Goal: Transaction & Acquisition: Purchase product/service

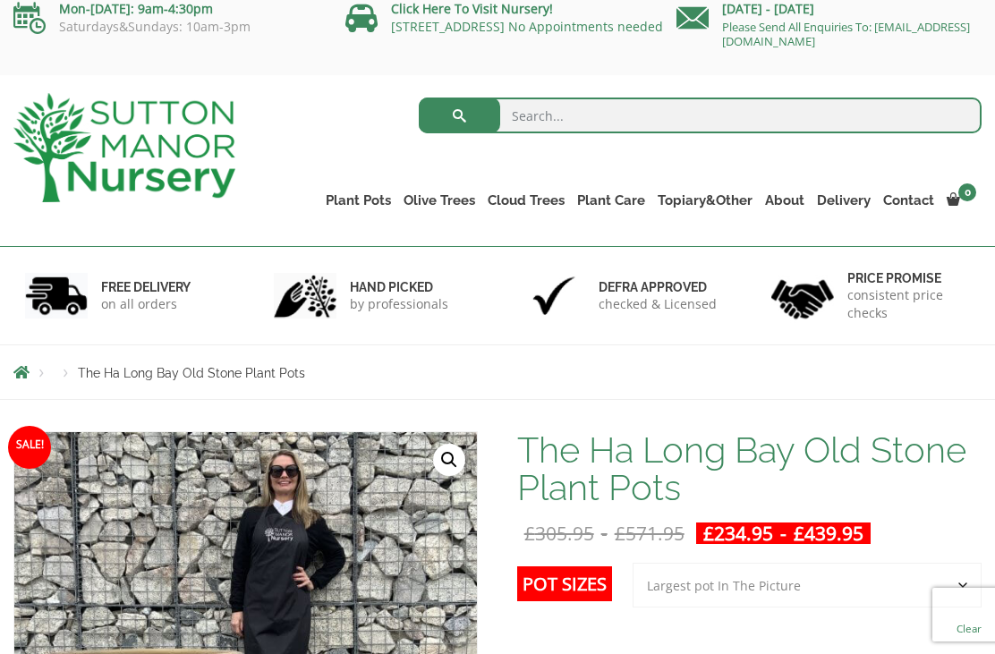
scroll to position [12, 0]
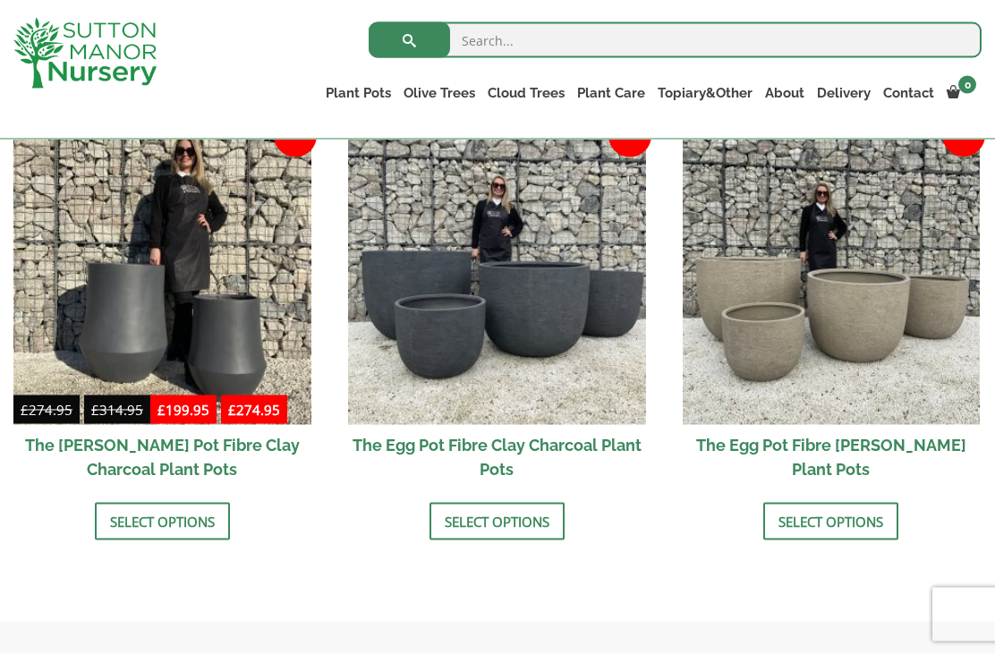
scroll to position [592, 0]
click at [775, 351] on img at bounding box center [832, 275] width 298 height 298
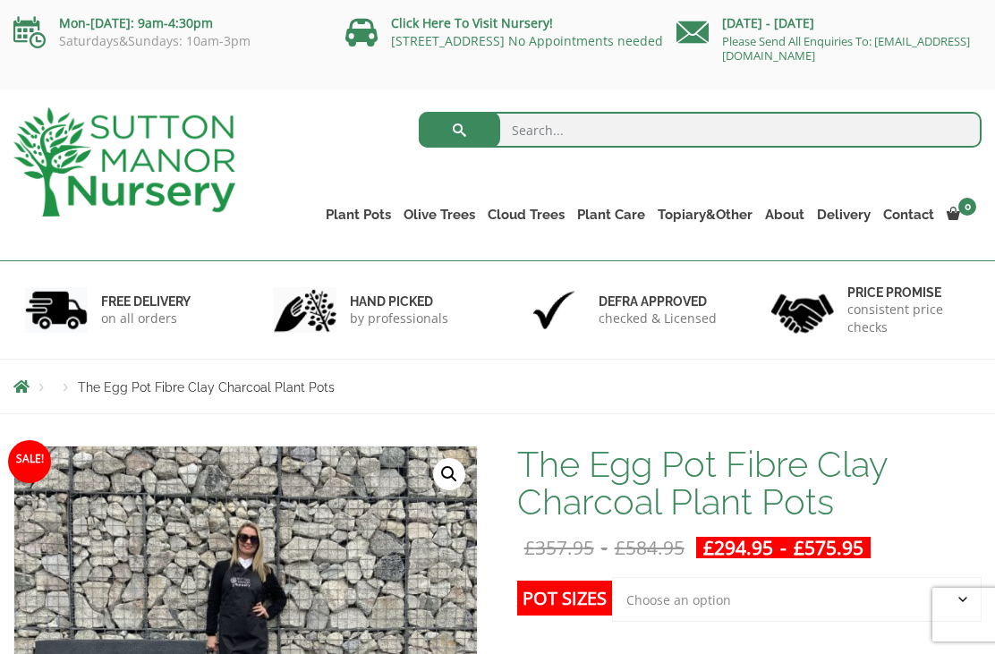
click at [0, 0] on link "Fibre Clay Pots" at bounding box center [0, 0] width 0 height 0
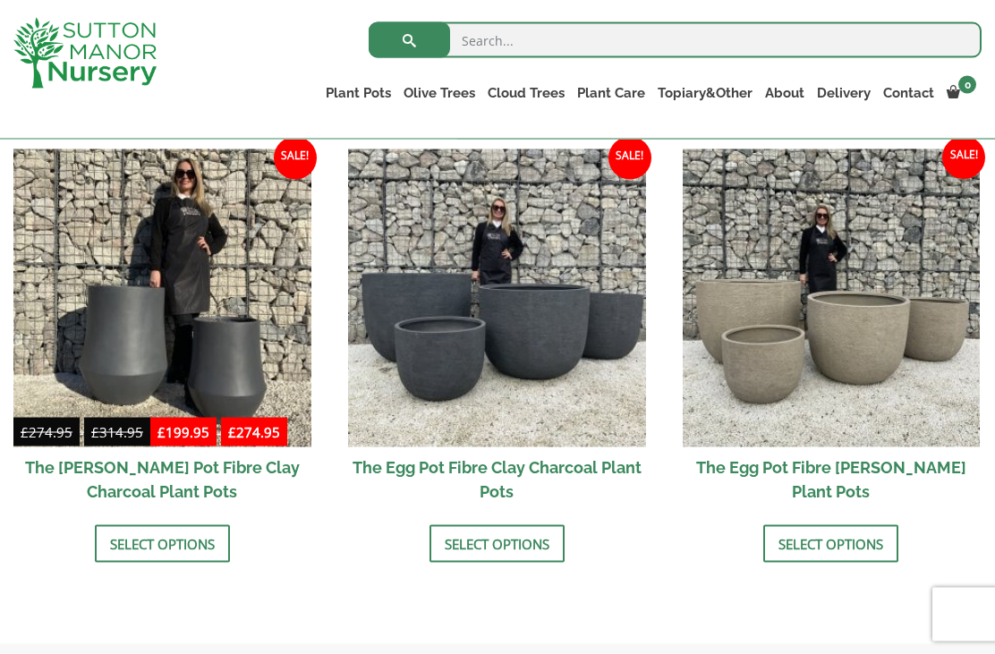
scroll to position [569, 0]
click at [772, 371] on img at bounding box center [832, 298] width 298 height 298
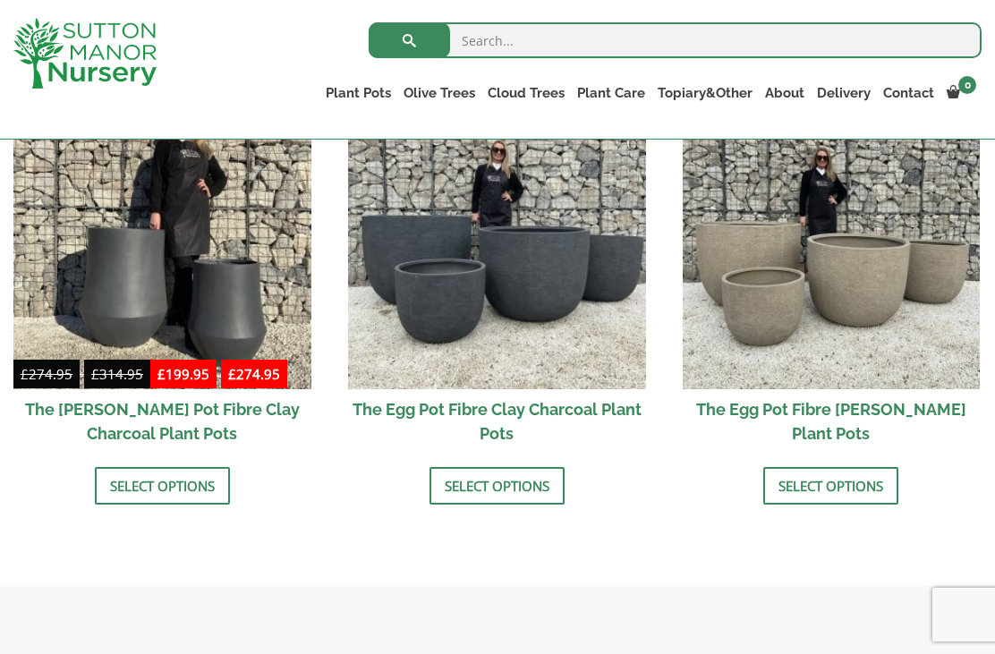
click at [754, 323] on img at bounding box center [832, 240] width 298 height 298
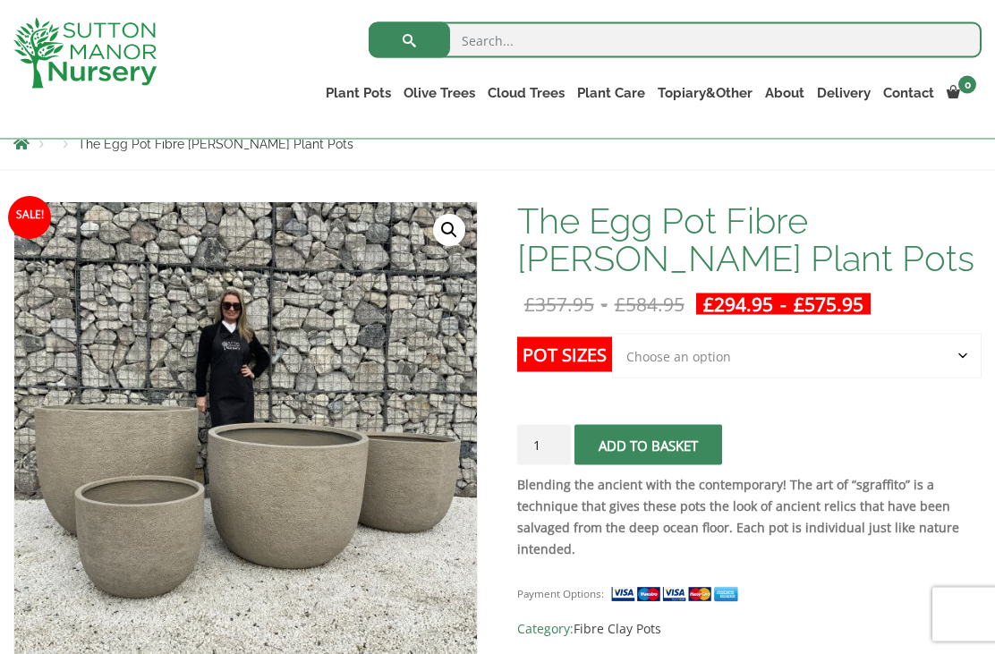
scroll to position [212, 0]
click at [680, 361] on select "Choose an option Click here to buy the 5th To Largest Pot In The Picture Click …" at bounding box center [797, 355] width 370 height 45
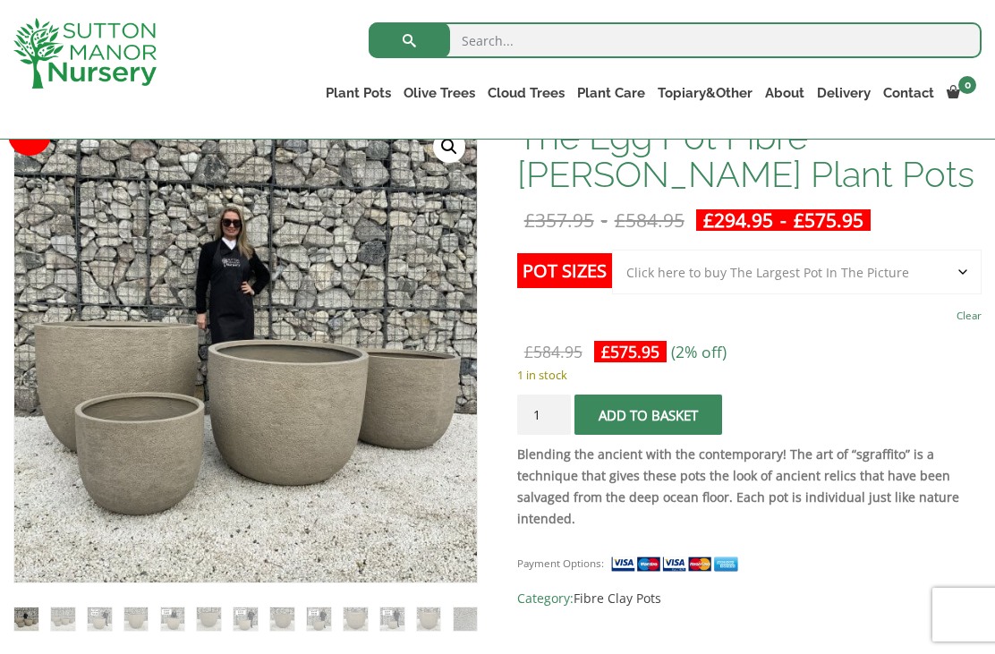
scroll to position [294, 0]
click at [715, 282] on select "Choose an option Click here to buy the 5th To Largest Pot In The Picture Click …" at bounding box center [797, 273] width 370 height 45
select select "Click here to buy the 2nd To Largest Pot In The Picture"
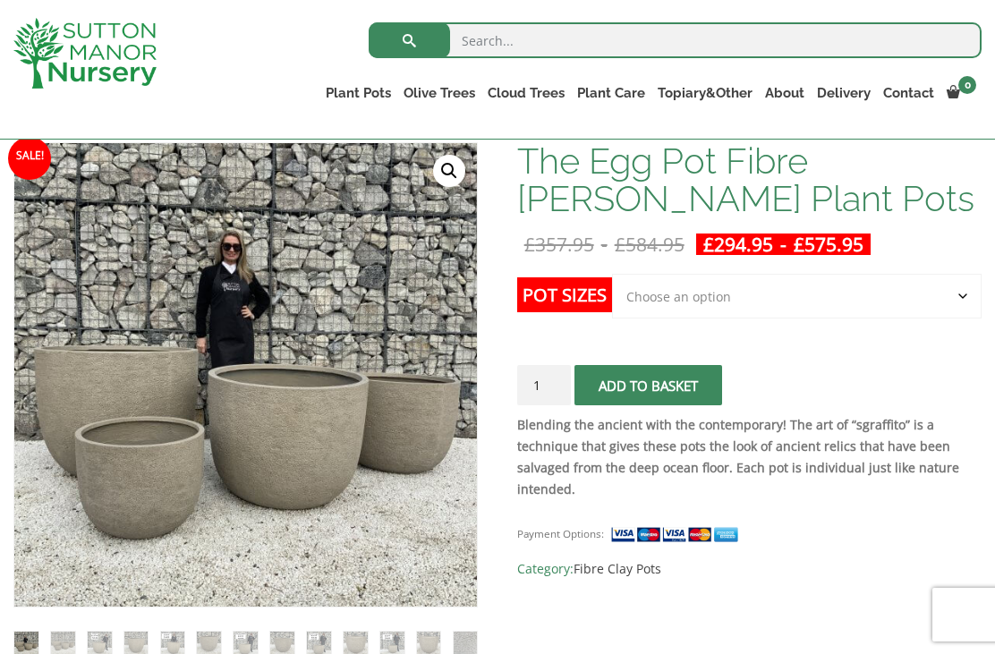
click at [663, 304] on select "Choose an option Click here to buy the 5th To Largest Pot In The Picture Click …" at bounding box center [797, 296] width 370 height 45
select select "Click here to buy the 2nd To Largest Pot In The Picture"
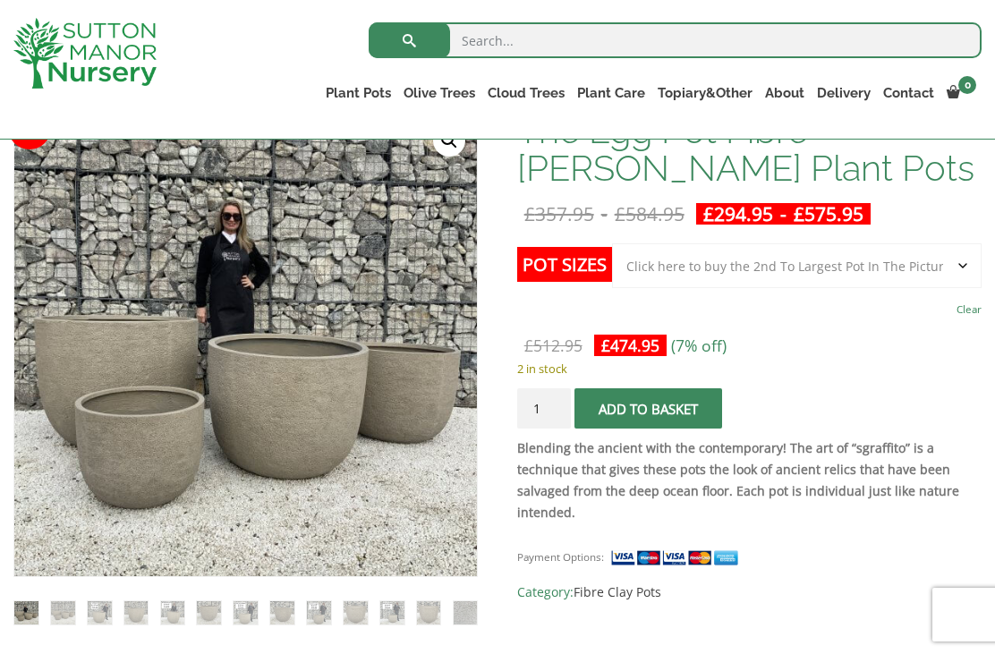
scroll to position [298, 0]
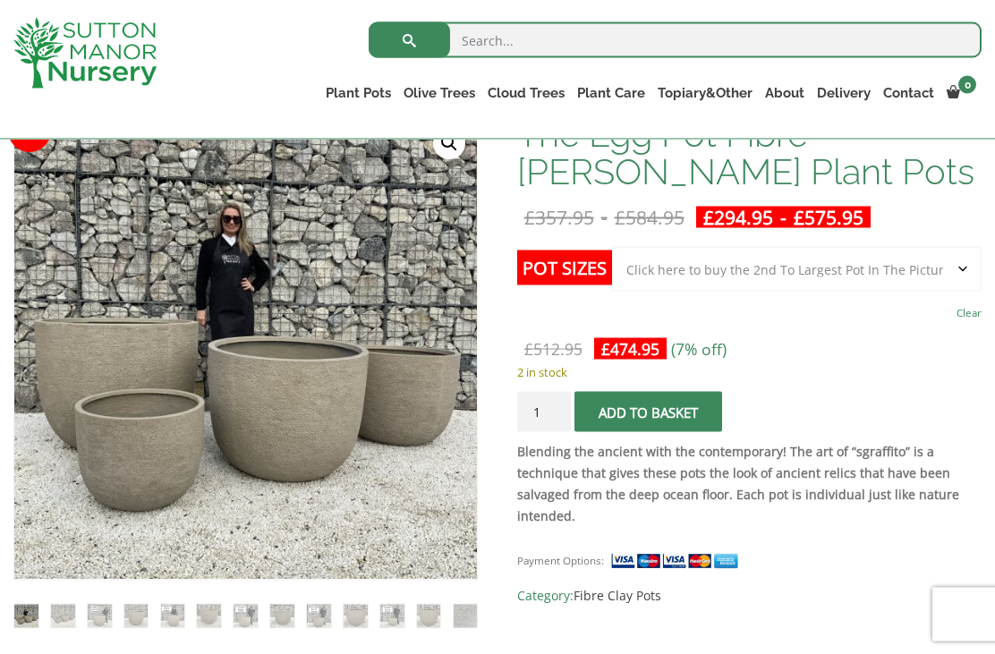
click at [688, 277] on select "Choose an option Click here to buy the 5th To Largest Pot In The Picture Click …" at bounding box center [797, 269] width 370 height 45
